Goal: Task Accomplishment & Management: Use online tool/utility

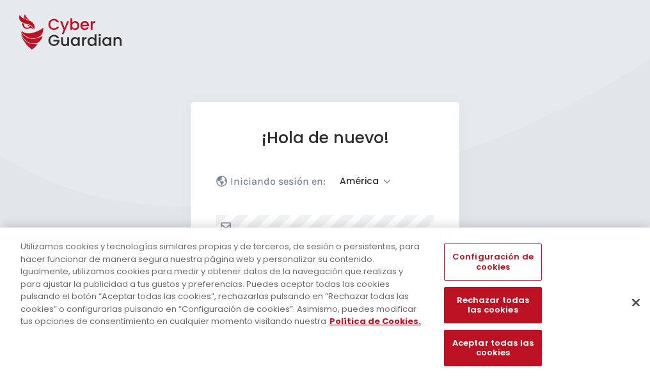
select select "América"
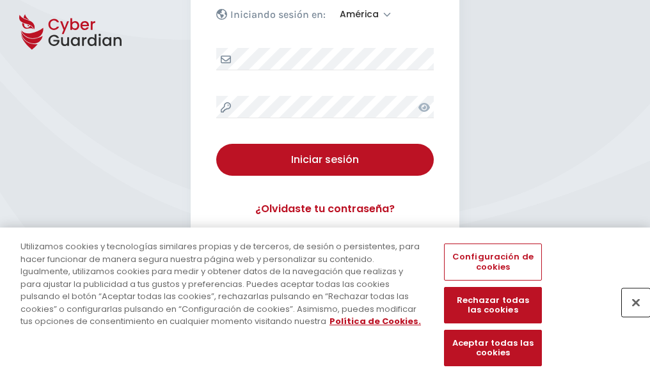
click at [629, 316] on button "Cerrar" at bounding box center [636, 302] width 28 height 28
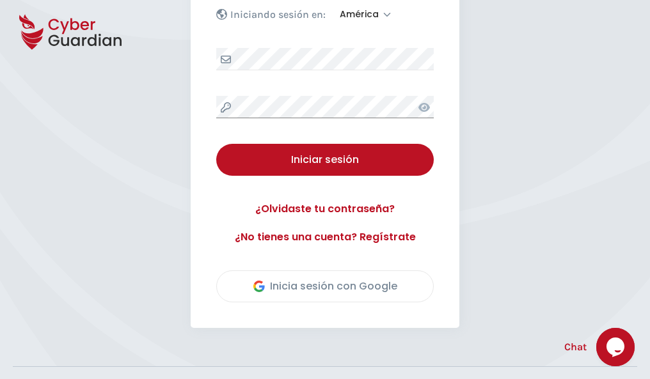
scroll to position [290, 0]
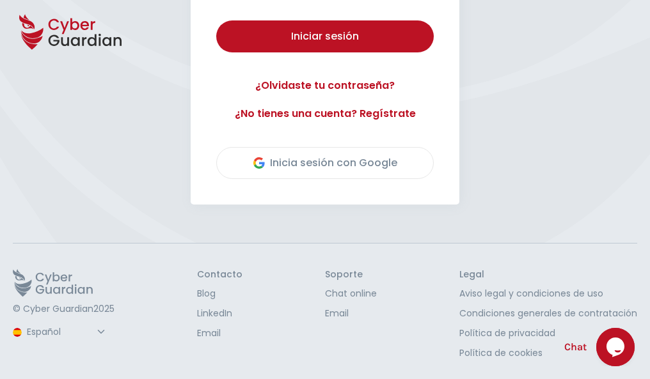
click at [216, 20] on button "Iniciar sesión" at bounding box center [324, 36] width 217 height 32
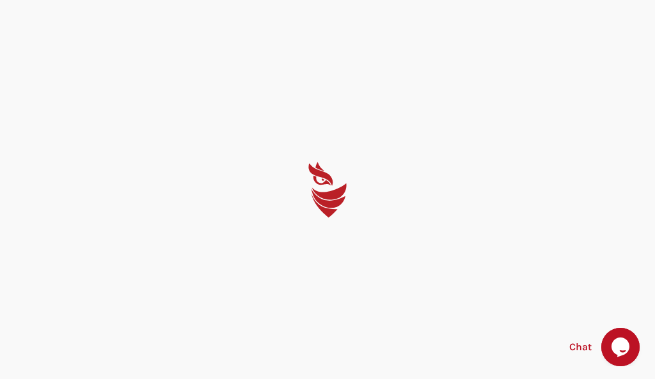
select select "English"
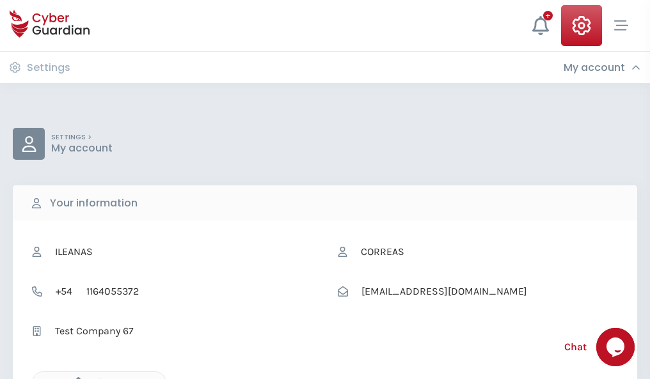
click at [75, 378] on icon "button" at bounding box center [75, 382] width 11 height 11
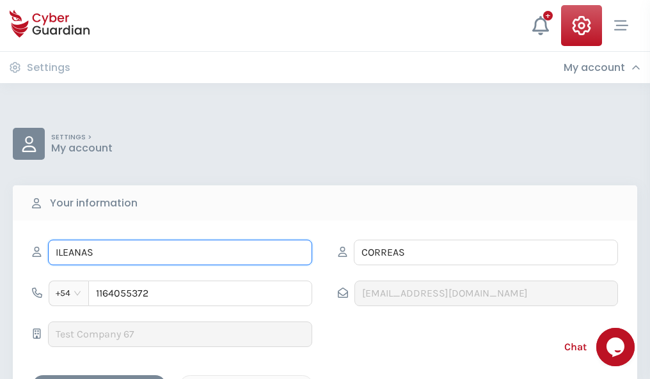
click at [180, 253] on input "ILEANAS" at bounding box center [180, 253] width 264 height 26
type input "I"
type input "Jordán"
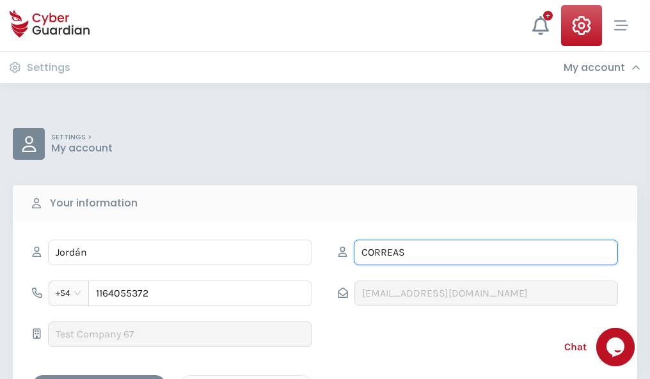
click at [485, 253] on input "CORREAS" at bounding box center [486, 253] width 264 height 26
type input "C"
type input "Robles"
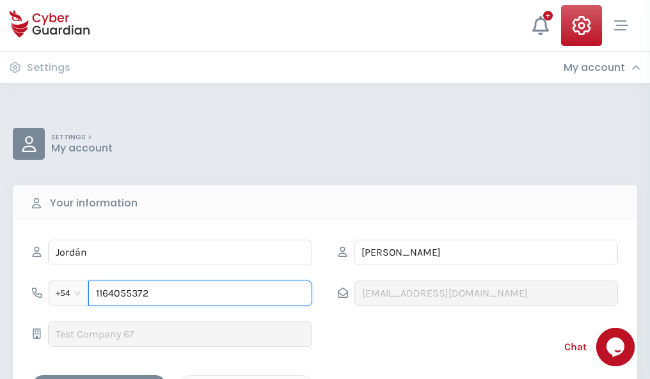
click at [200, 294] on input "1164055372" at bounding box center [200, 294] width 224 height 26
type input "1"
type input "4841616383"
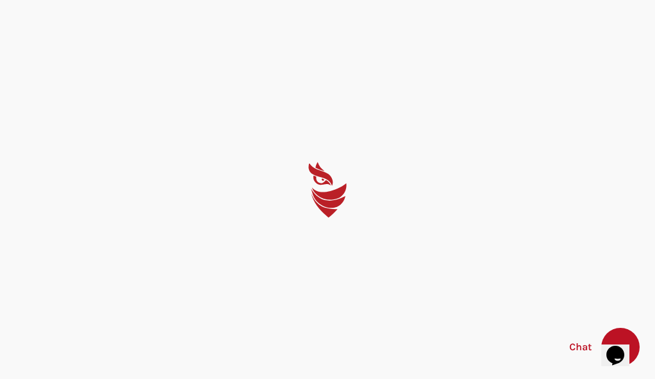
select select "English"
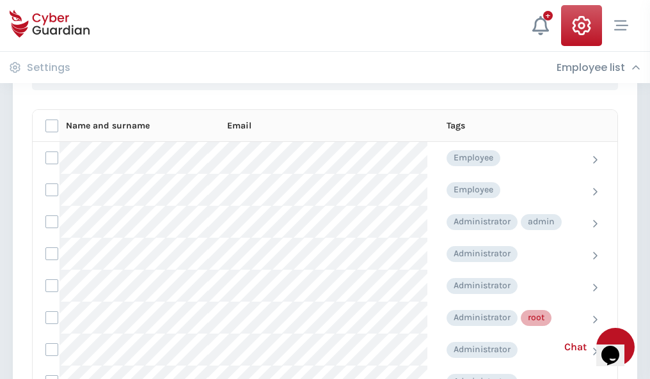
scroll to position [643, 0]
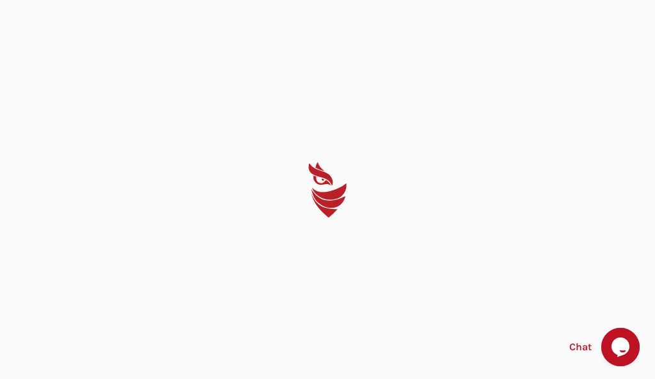
select select "English"
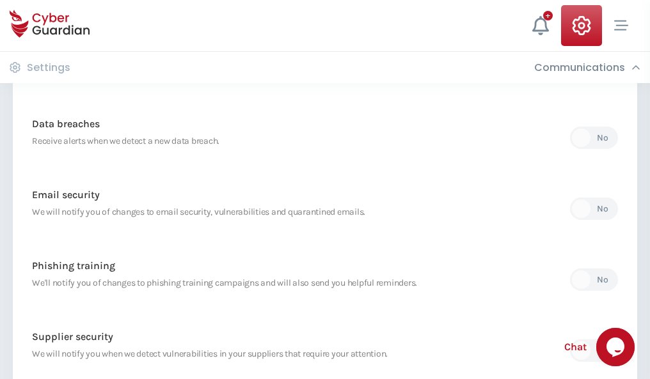
scroll to position [673, 0]
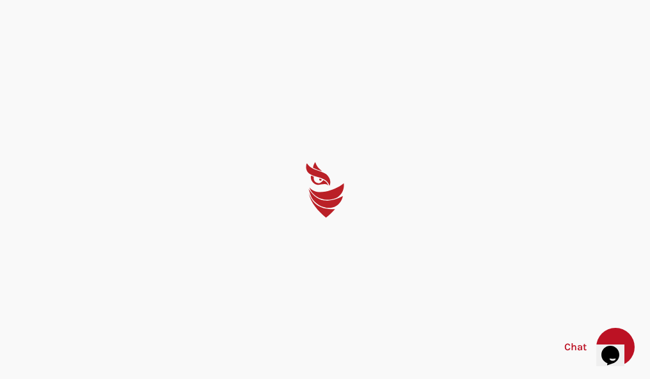
select select "English"
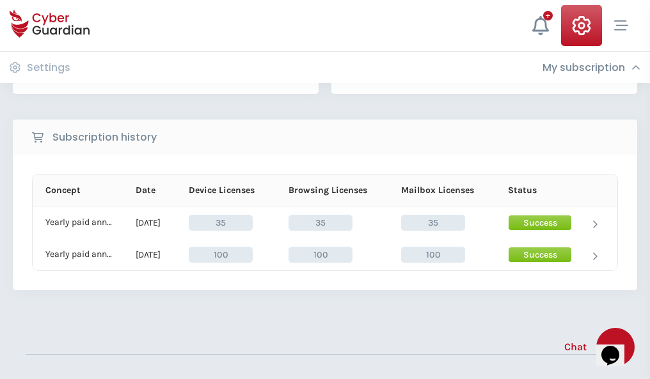
scroll to position [356, 0]
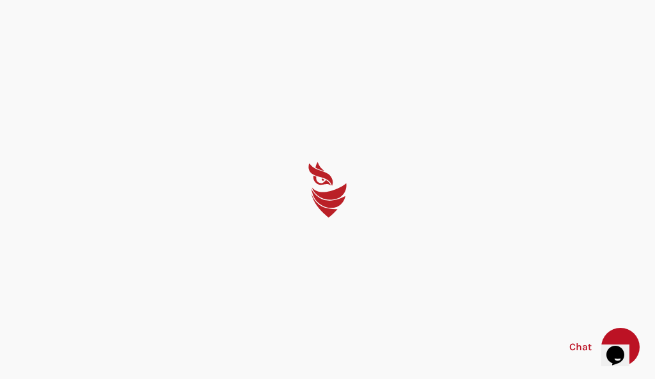
select select "English"
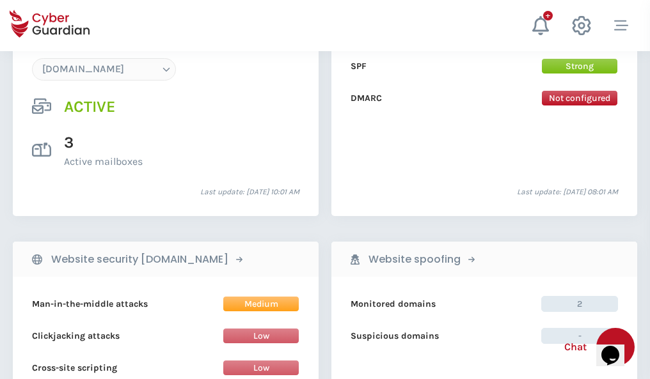
scroll to position [1362, 0]
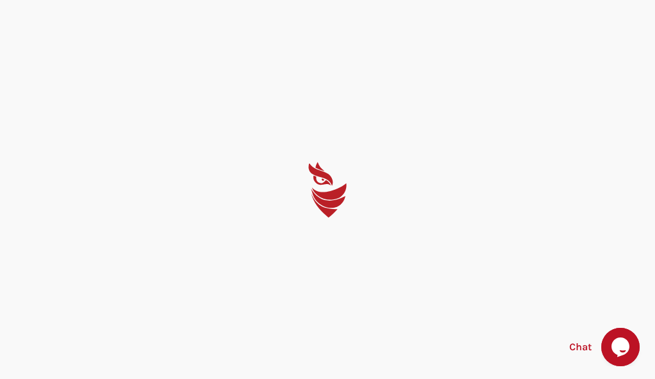
select select "English"
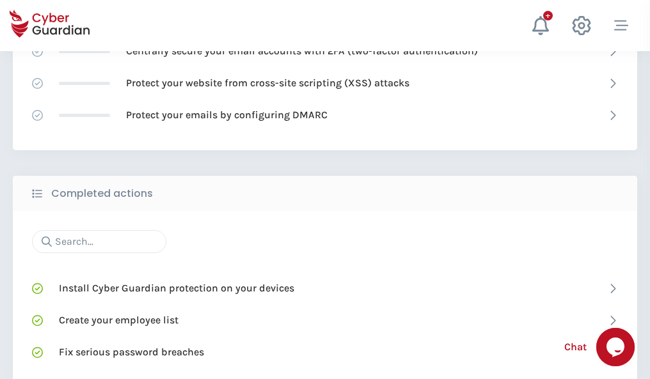
scroll to position [852, 0]
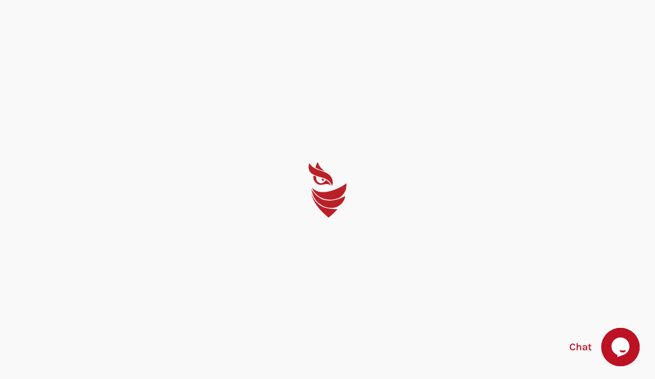
select select "English"
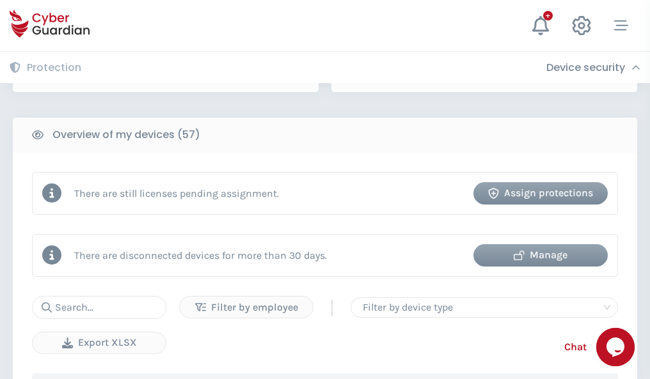
scroll to position [1239, 0]
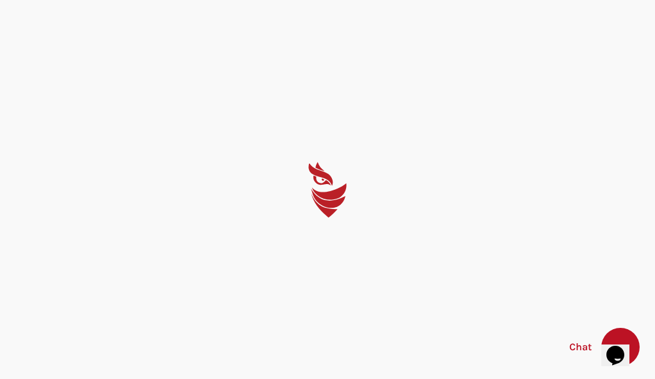
select select "English"
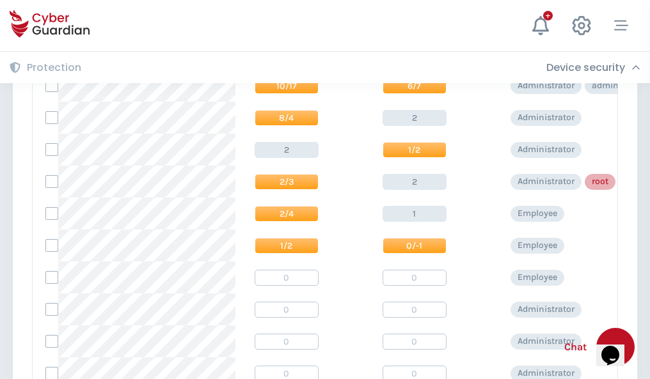
scroll to position [645, 0]
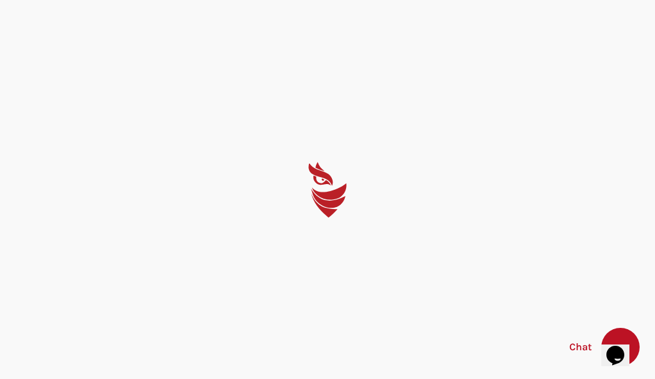
select select "English"
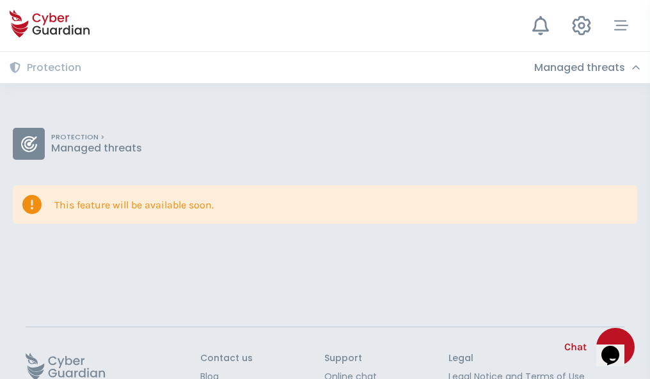
scroll to position [83, 0]
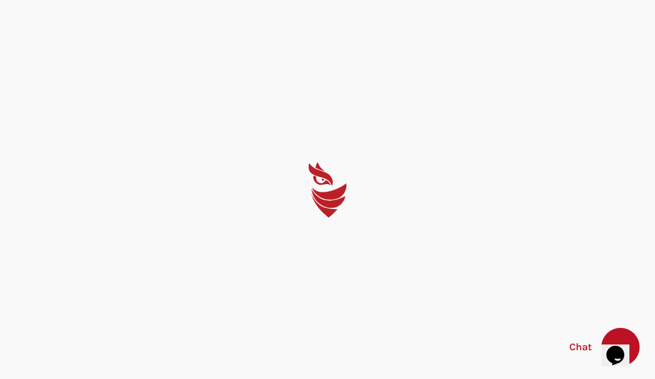
select select "English"
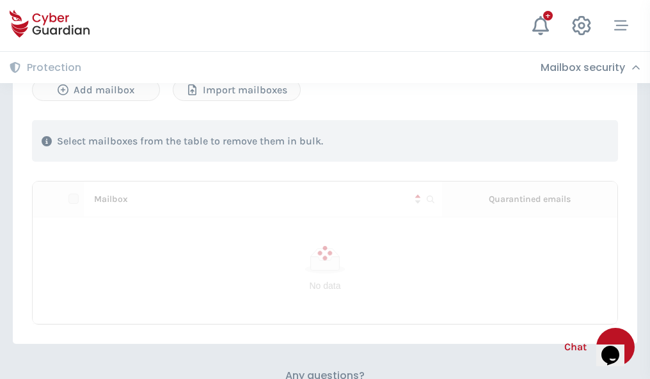
scroll to position [547, 0]
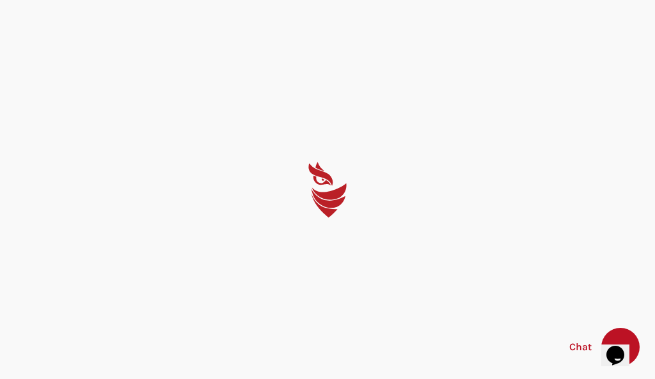
select select "English"
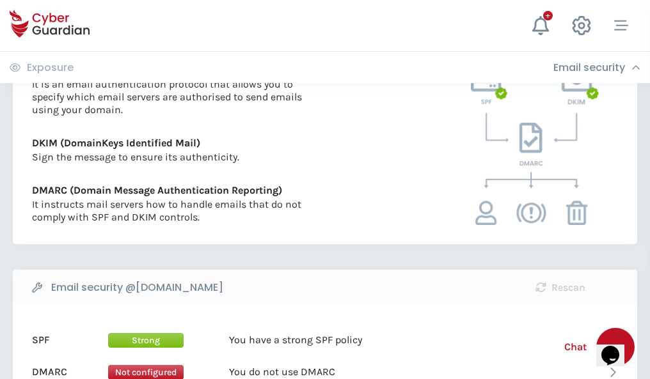
scroll to position [690, 0]
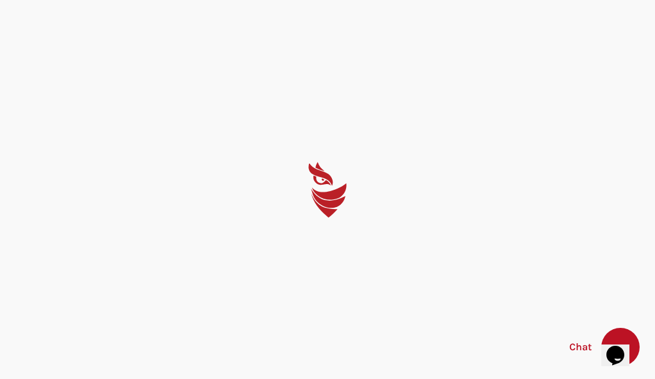
select select "English"
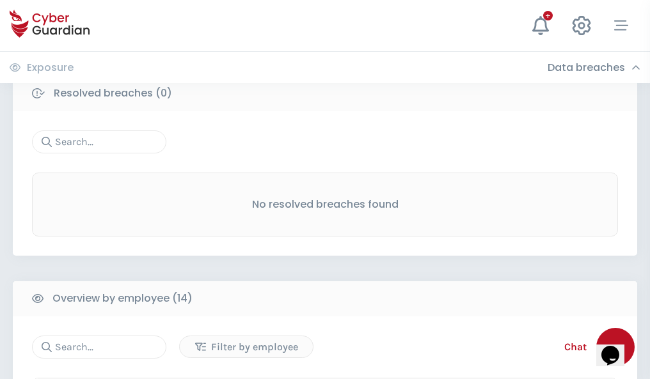
scroll to position [1155, 0]
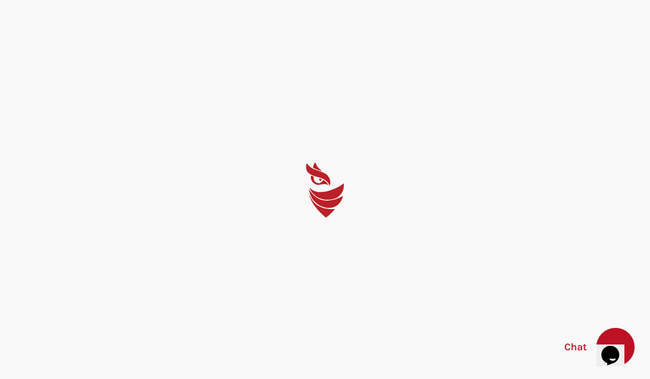
select select "English"
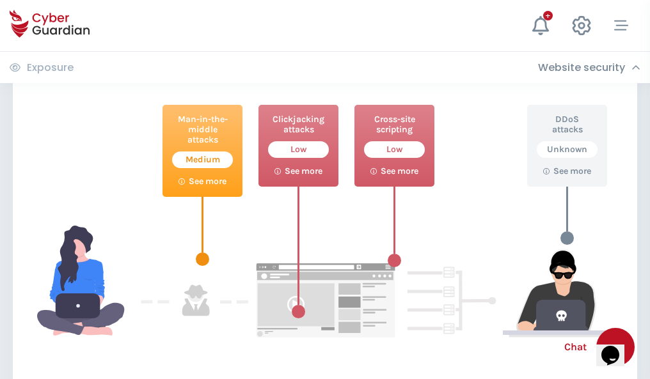
scroll to position [696, 0]
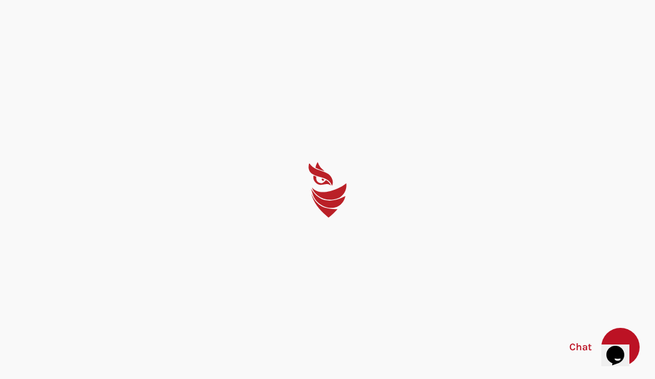
select select "English"
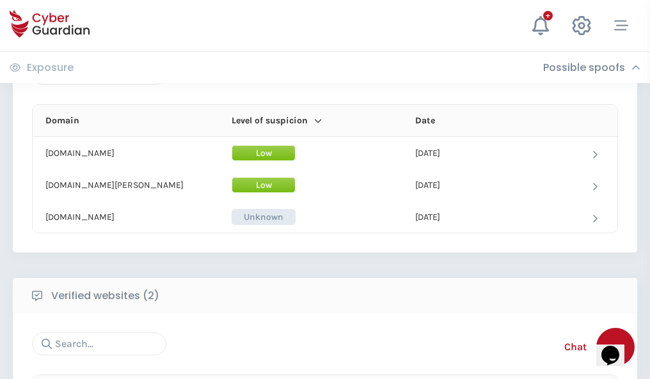
scroll to position [767, 0]
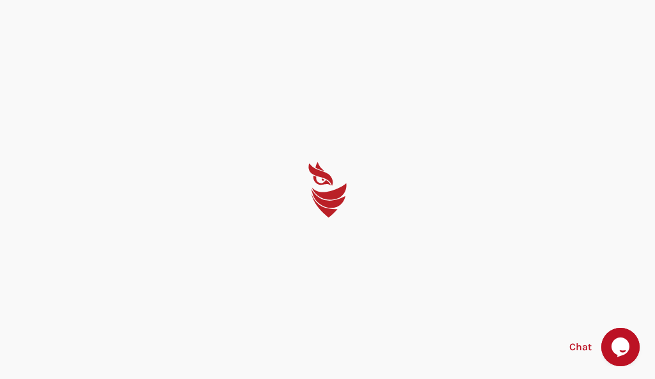
select select "English"
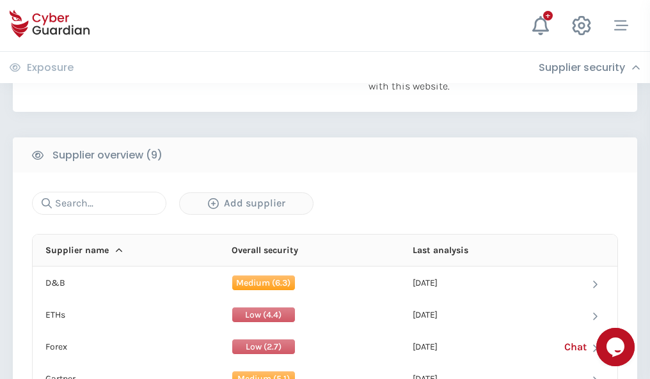
scroll to position [892, 0]
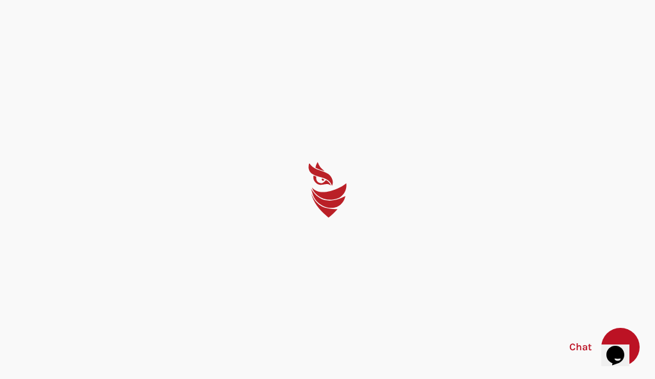
select select "English"
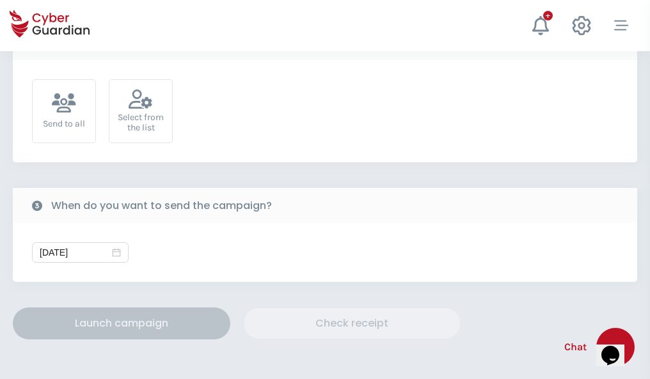
scroll to position [468, 0]
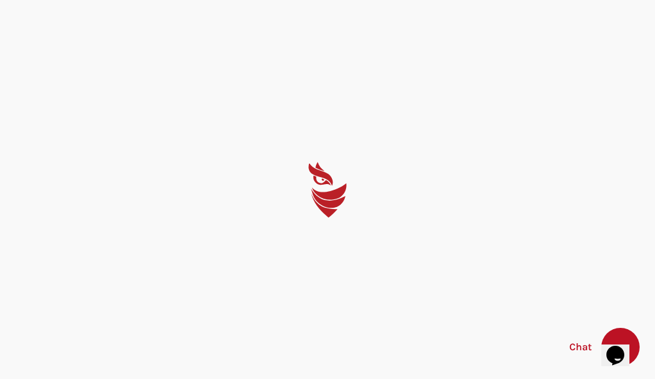
select select "English"
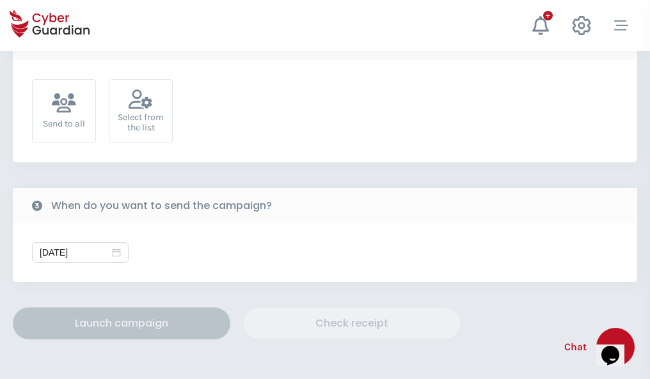
scroll to position [468, 0]
